Goal: Task Accomplishment & Management: Complete application form

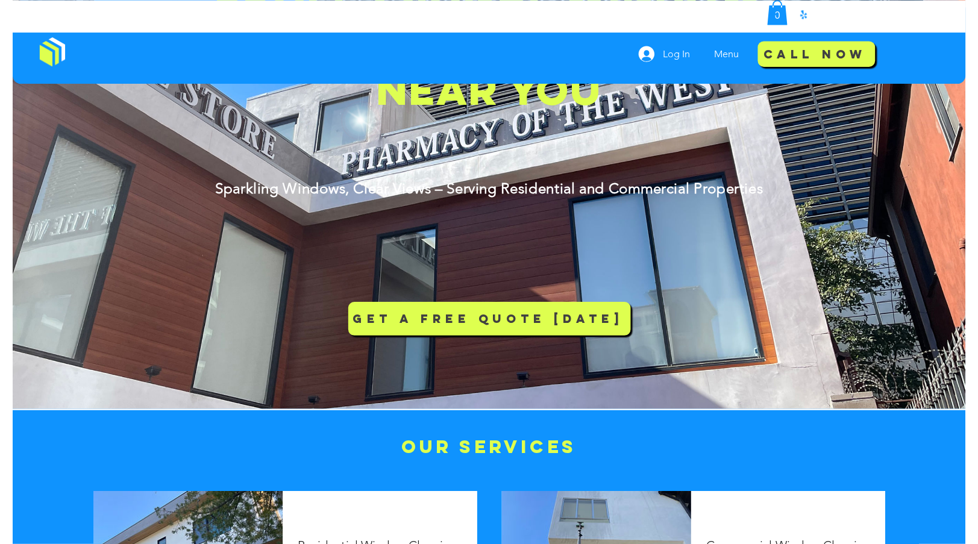
scroll to position [60, 0]
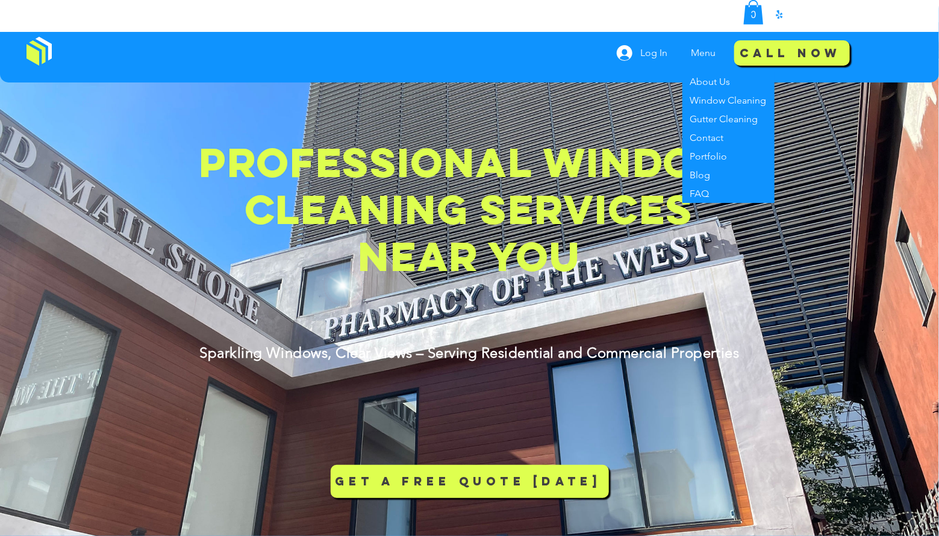
click at [693, 55] on p "Menu" at bounding box center [704, 53] width 37 height 30
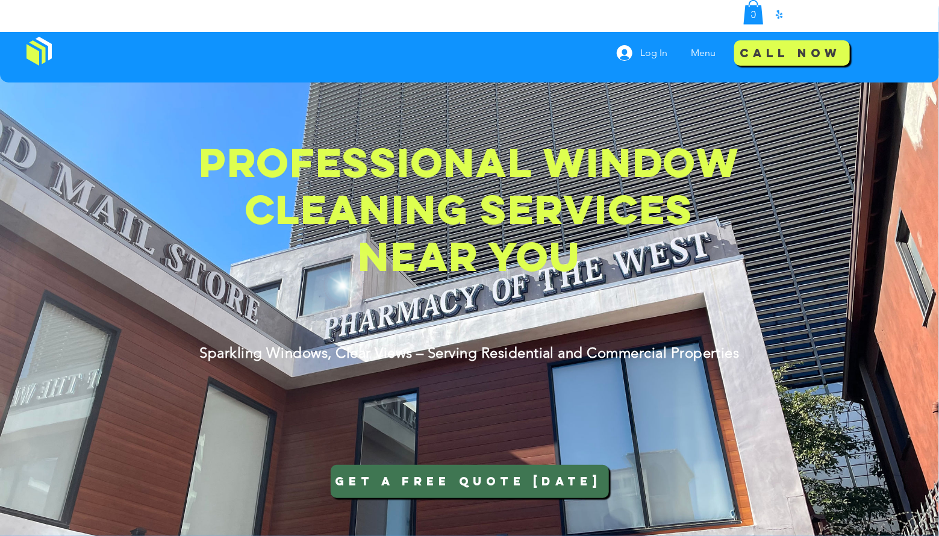
click at [576, 492] on span "GET A FREE QUOTE [DATE]" at bounding box center [470, 482] width 275 height 42
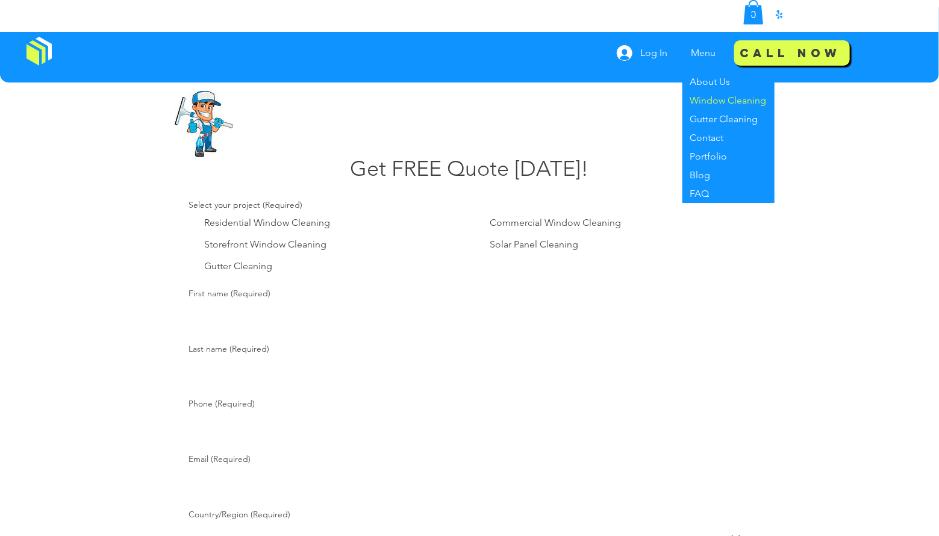
click at [708, 104] on p "Window Cleaning" at bounding box center [729, 100] width 86 height 19
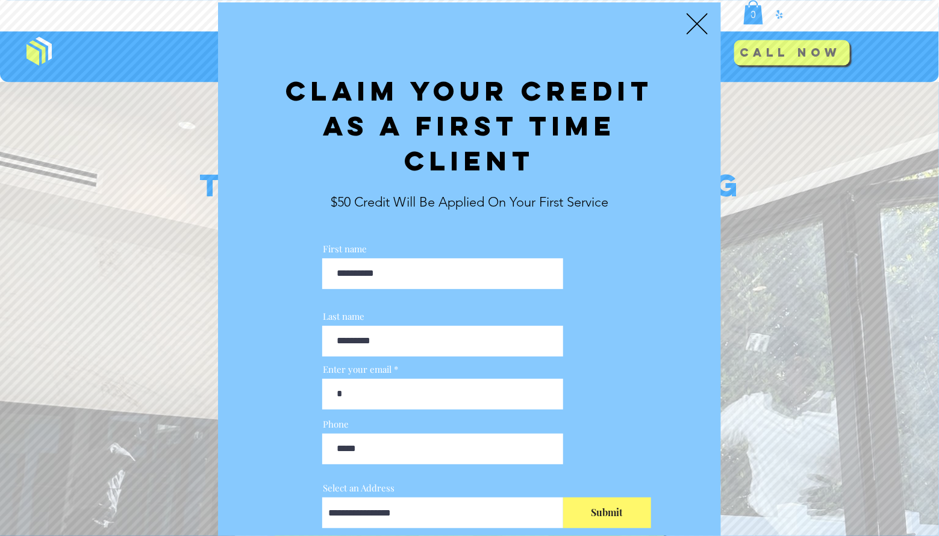
click at [699, 29] on icon "Back to site" at bounding box center [697, 23] width 21 height 21
